Goal: Browse casually

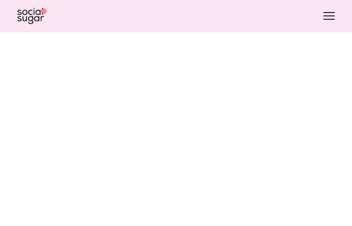
click at [326, 11] on button "Open navigation menu" at bounding box center [329, 16] width 19 height 16
